Goal: Check status: Check status

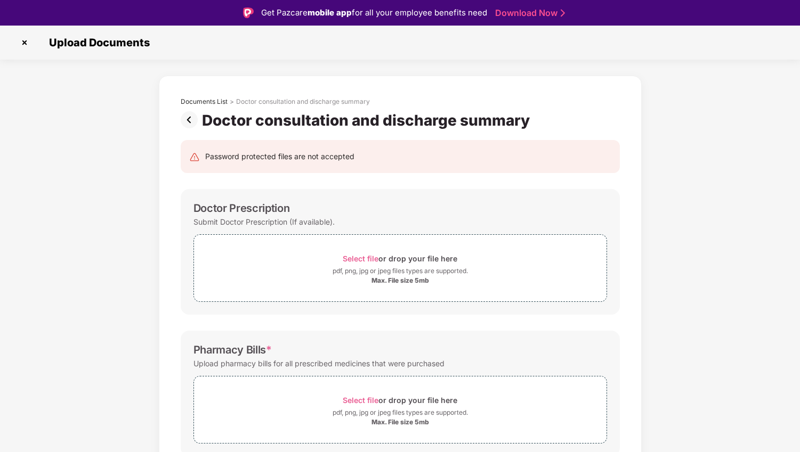
click at [25, 43] on img at bounding box center [24, 42] width 17 height 17
click at [25, 42] on img at bounding box center [24, 42] width 17 height 17
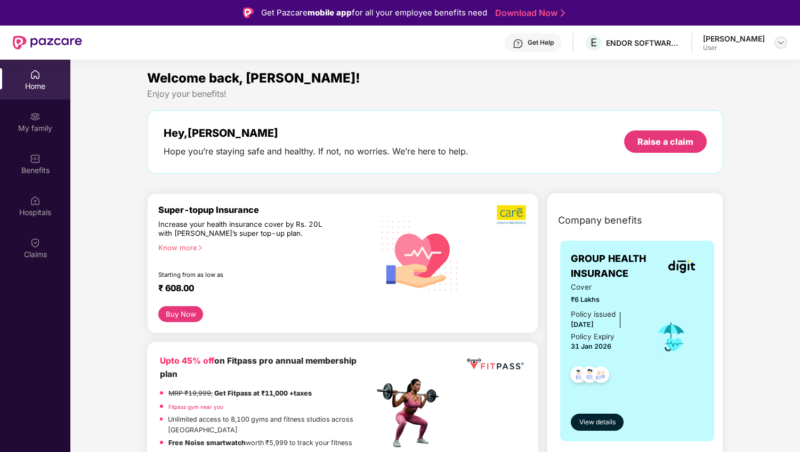
click at [781, 47] on div at bounding box center [780, 42] width 13 height 13
click at [363, 84] on div "Welcome back, [PERSON_NAME]!" at bounding box center [434, 78] width 575 height 20
click at [39, 248] on div "Claims" at bounding box center [35, 248] width 70 height 40
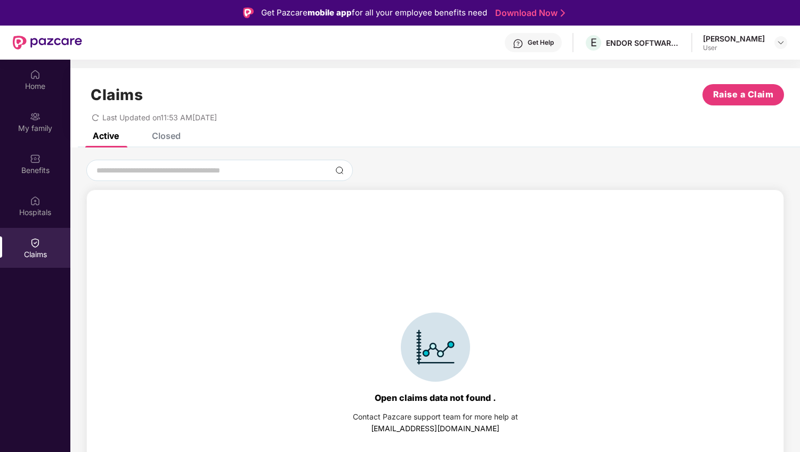
click at [163, 142] on div "Closed" at bounding box center [158, 135] width 45 height 23
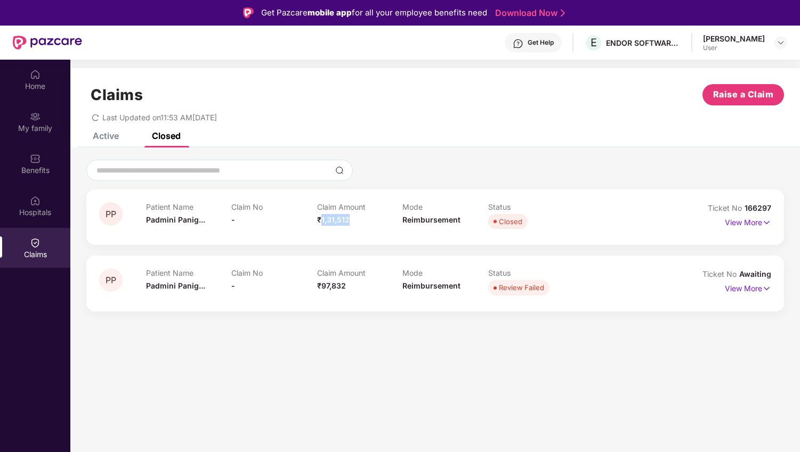
drag, startPoint x: 354, startPoint y: 219, endPoint x: 321, endPoint y: 219, distance: 33.0
click at [321, 219] on div "Claim Amount ₹1,31,512" at bounding box center [360, 216] width 86 height 29
copy span "1,31,512"
